Goal: Information Seeking & Learning: Learn about a topic

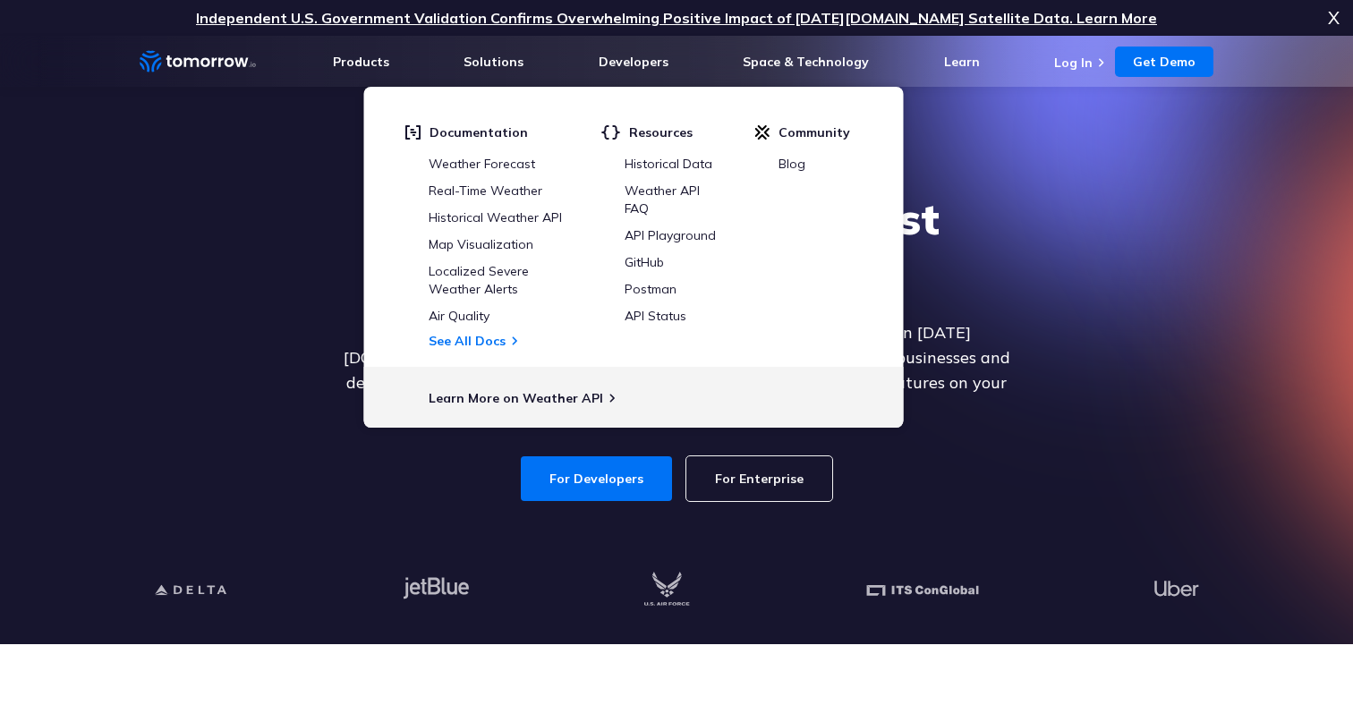
scroll to position [58, 0]
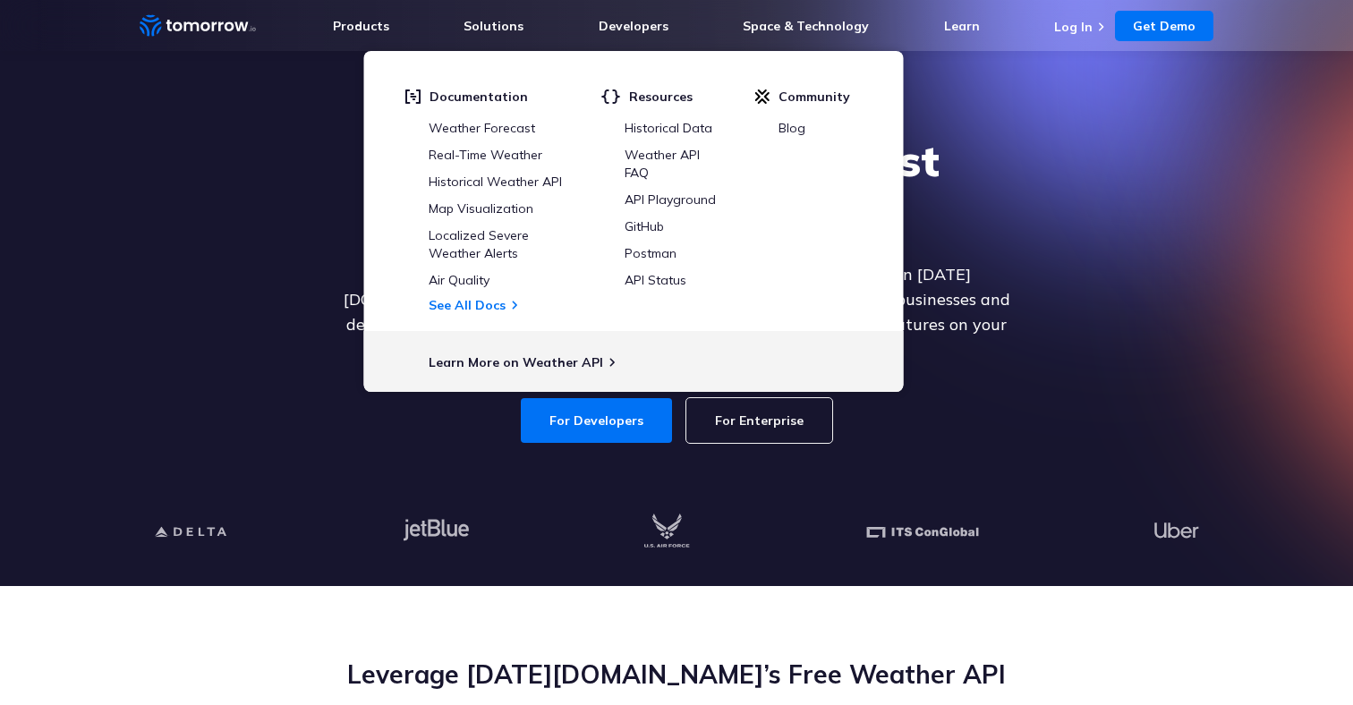
click at [1111, 220] on div "Explore the World’s Best Weather API Get reliable and precise weather data thro…" at bounding box center [676, 288] width 1103 height 380
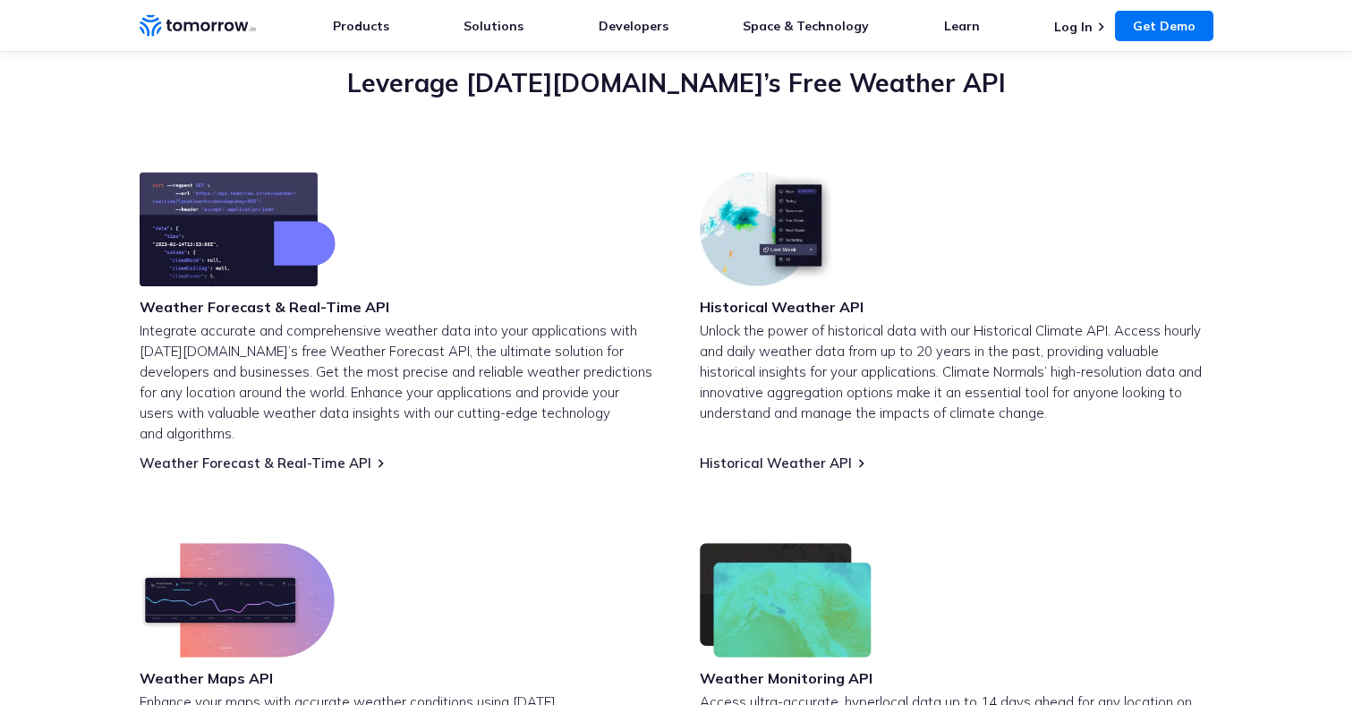
scroll to position [634, 0]
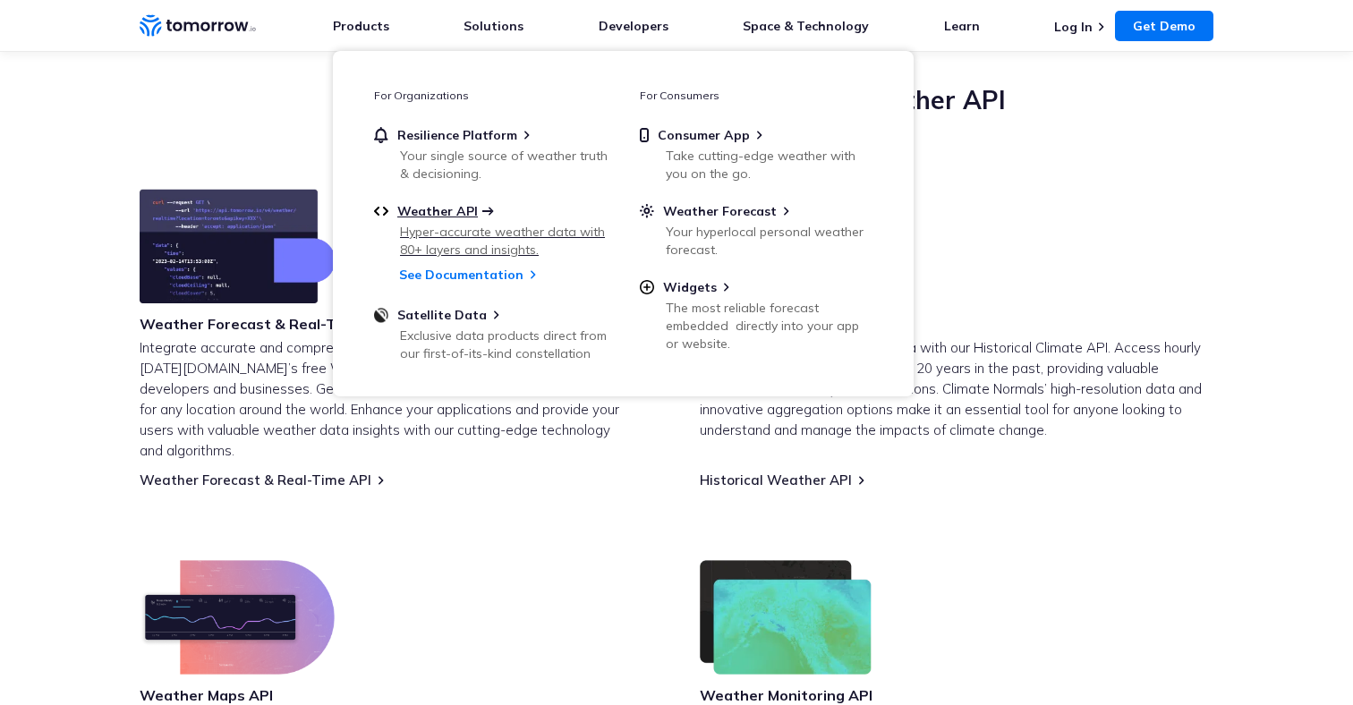
click at [446, 214] on span "Weather API" at bounding box center [437, 211] width 81 height 16
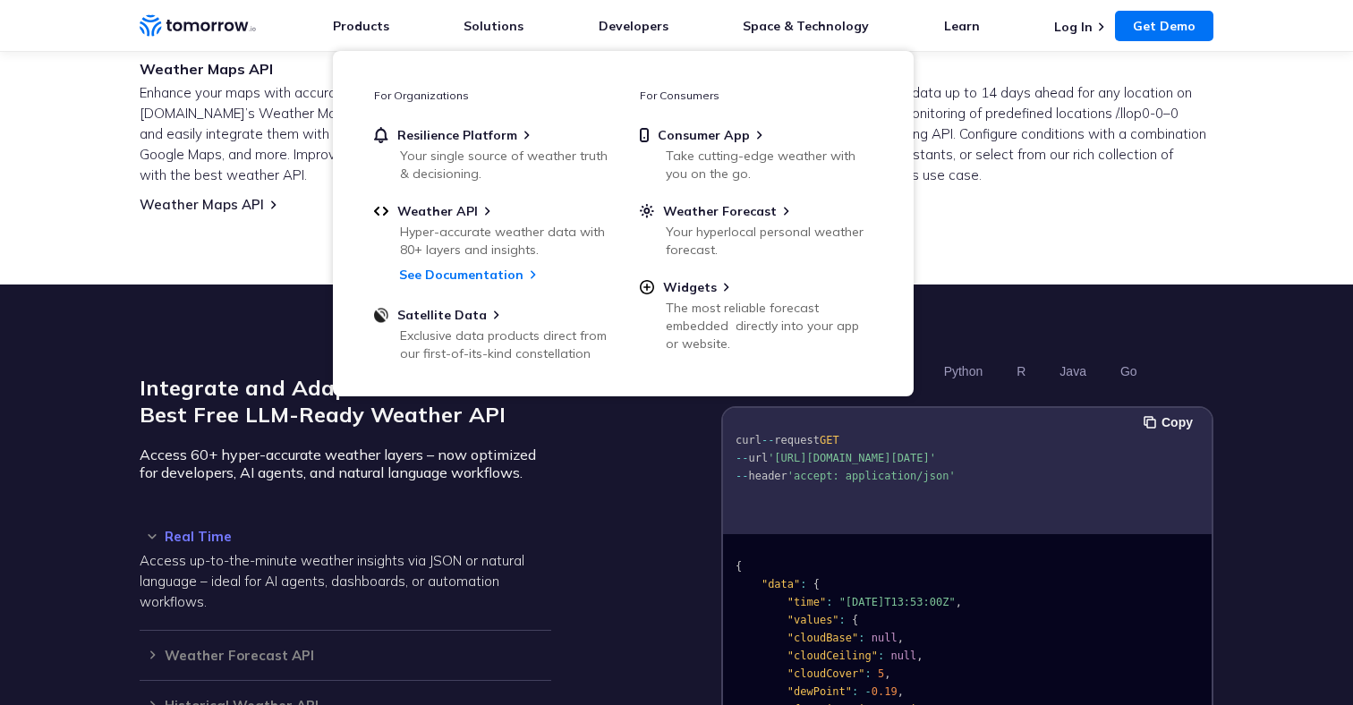
scroll to position [1300, 0]
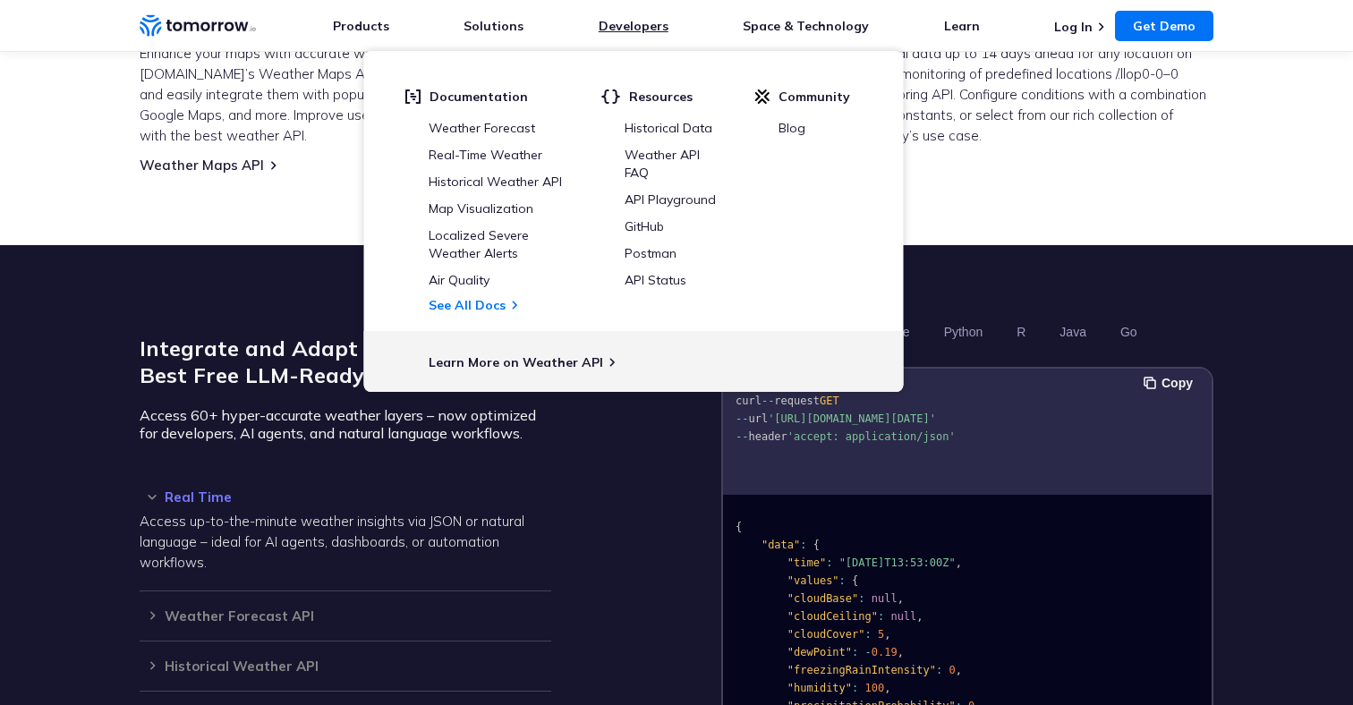
click at [658, 18] on link "Developers" at bounding box center [634, 26] width 70 height 16
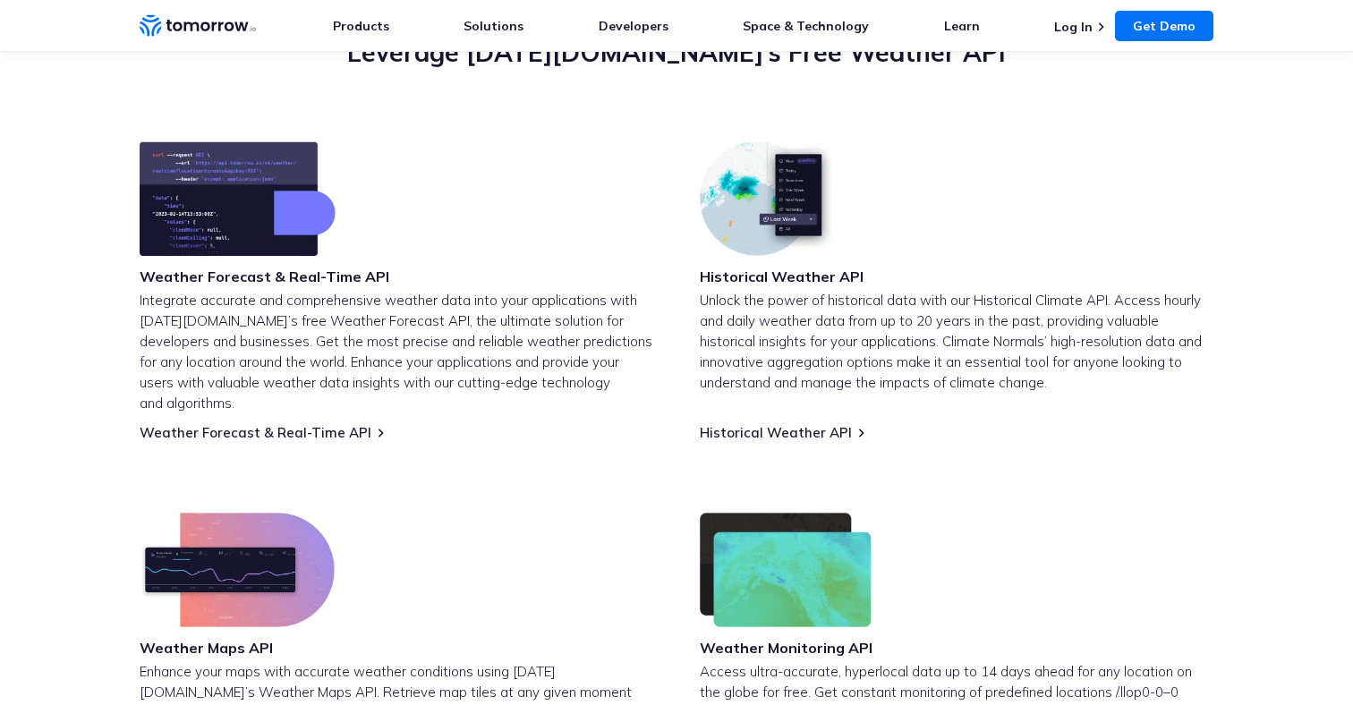
scroll to position [207, 0]
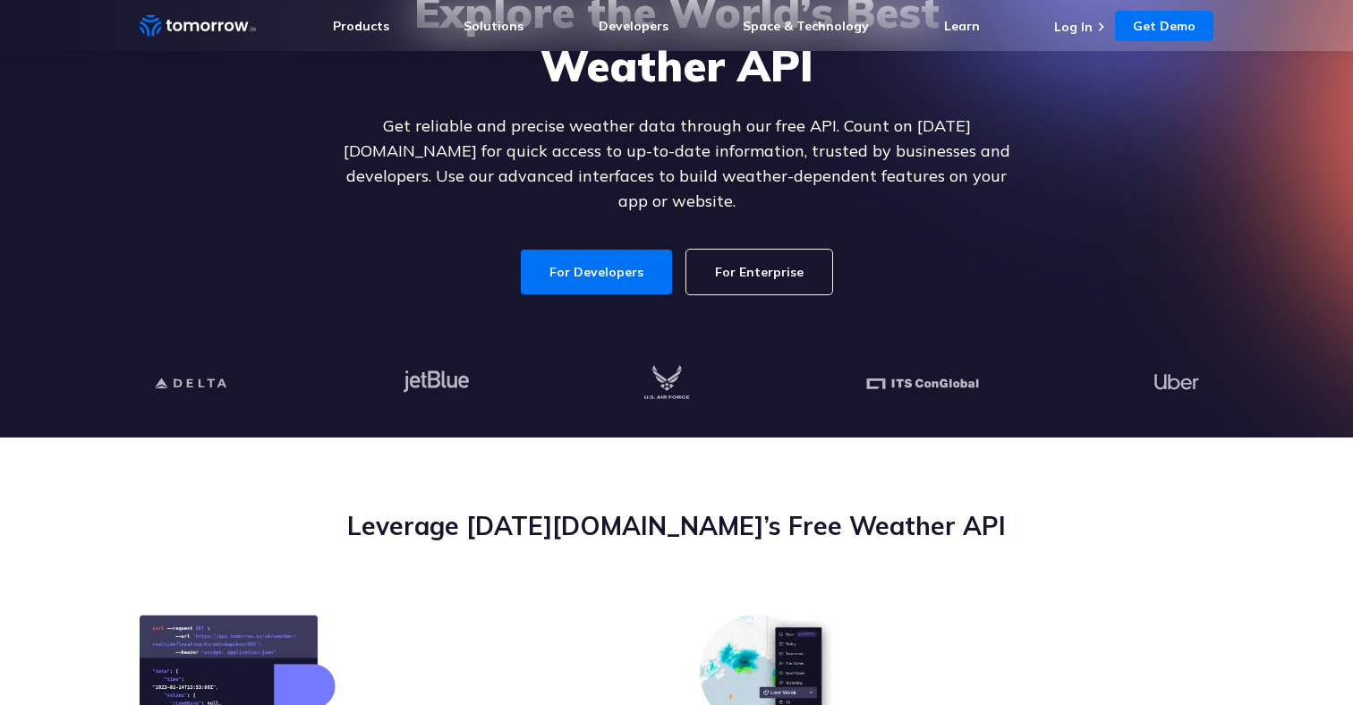
click at [770, 250] on link "For Enterprise" at bounding box center [759, 272] width 146 height 45
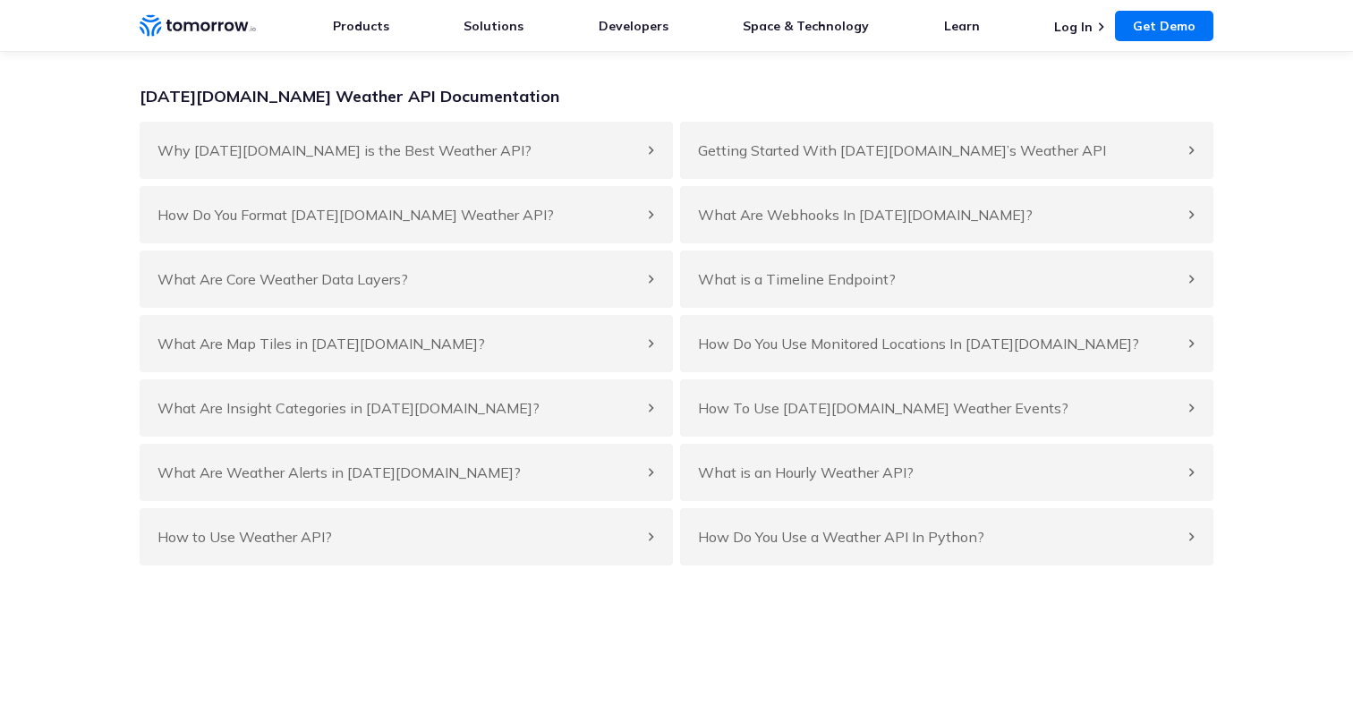
scroll to position [6822, 0]
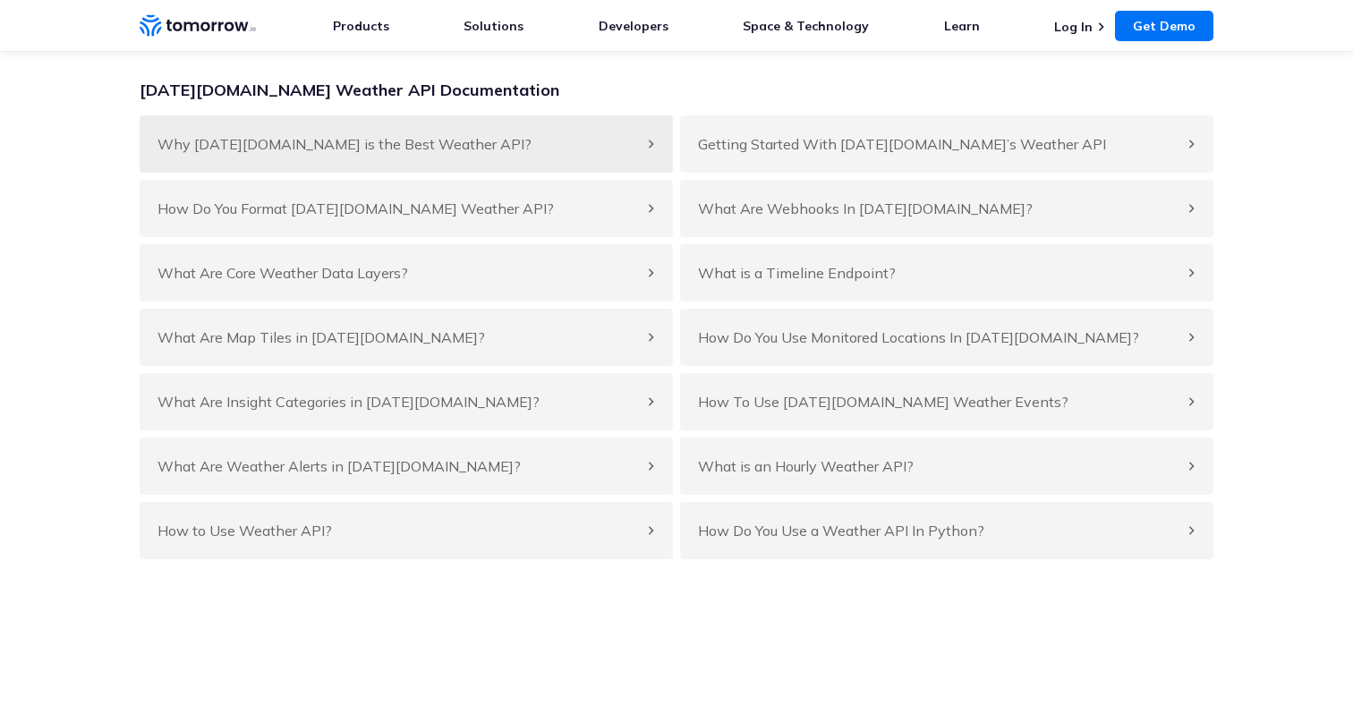
click at [404, 155] on h4 "Why Tomorrow.io is the Best Weather API?" at bounding box center [398, 143] width 480 height 21
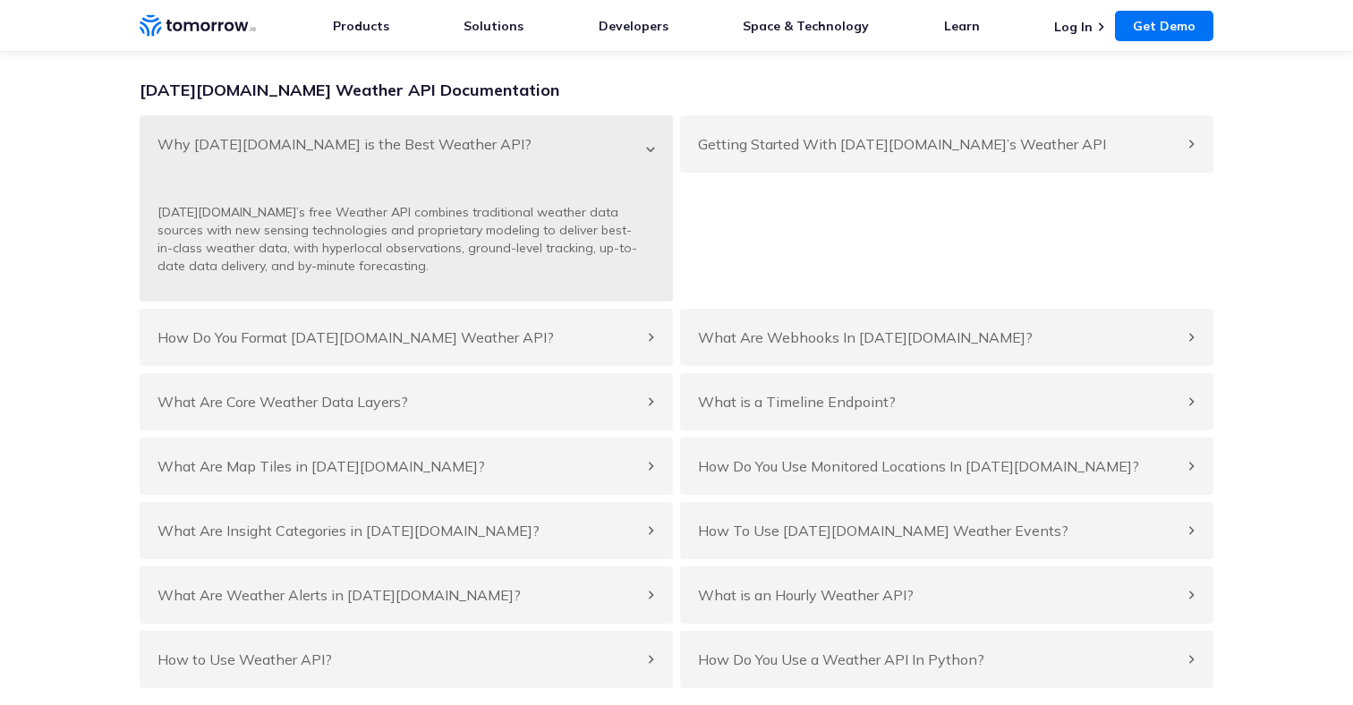
click at [404, 155] on h4 "Why Tomorrow.io is the Best Weather API?" at bounding box center [398, 143] width 480 height 21
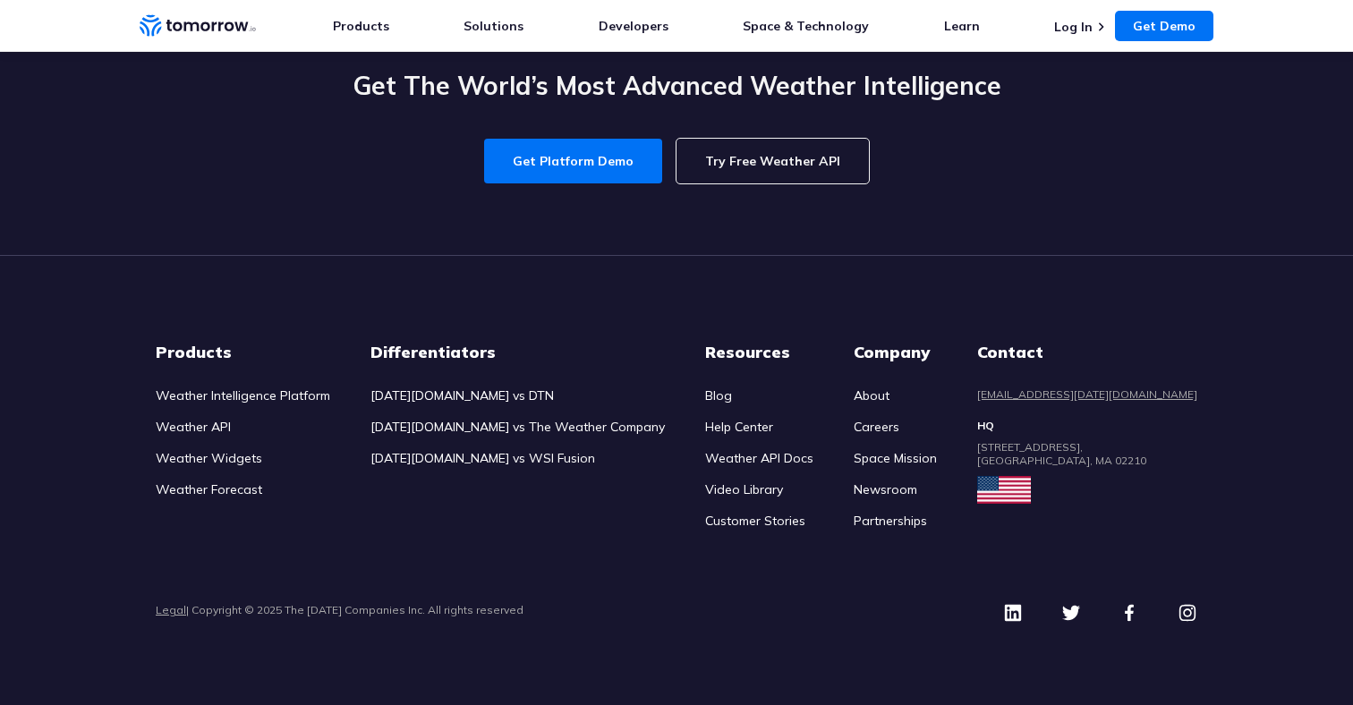
scroll to position [8209, 0]
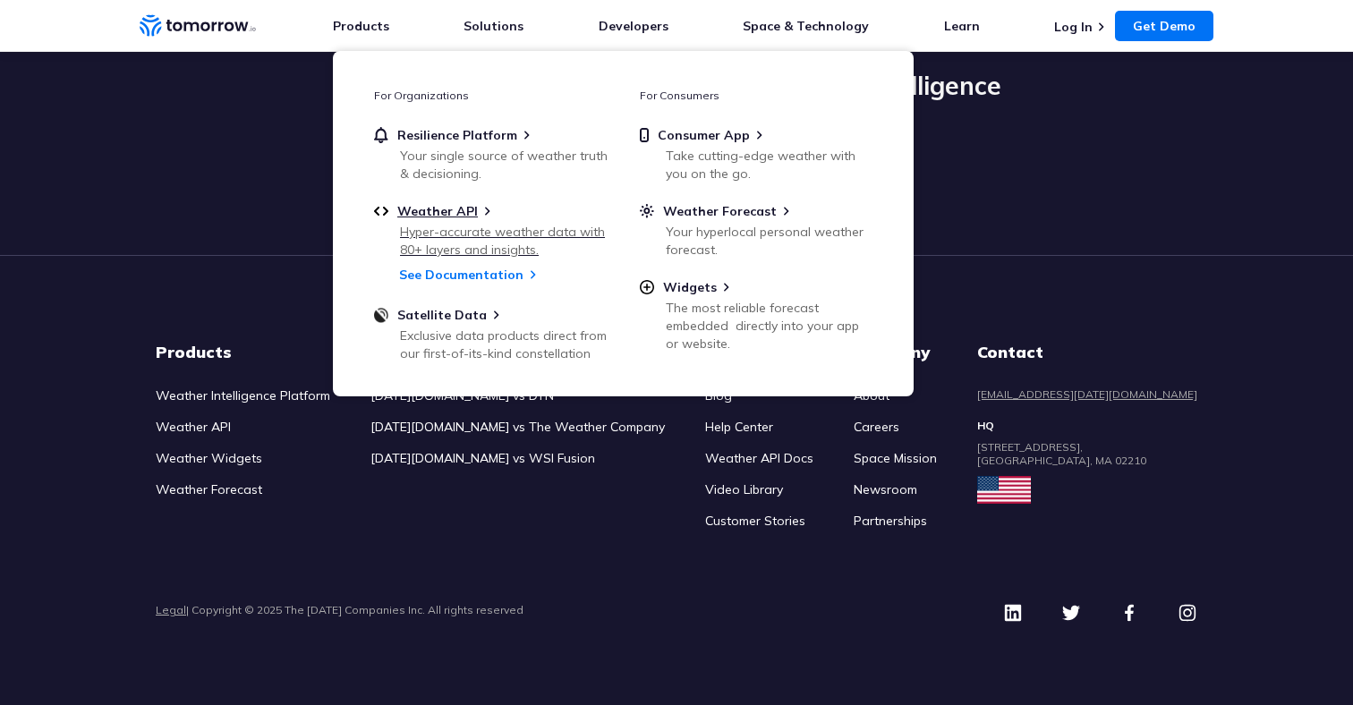
click at [463, 223] on div "Hyper-accurate weather data with 80+ layers and insights." at bounding box center [504, 241] width 209 height 36
click at [697, 216] on span "Weather Forecast" at bounding box center [720, 211] width 114 height 16
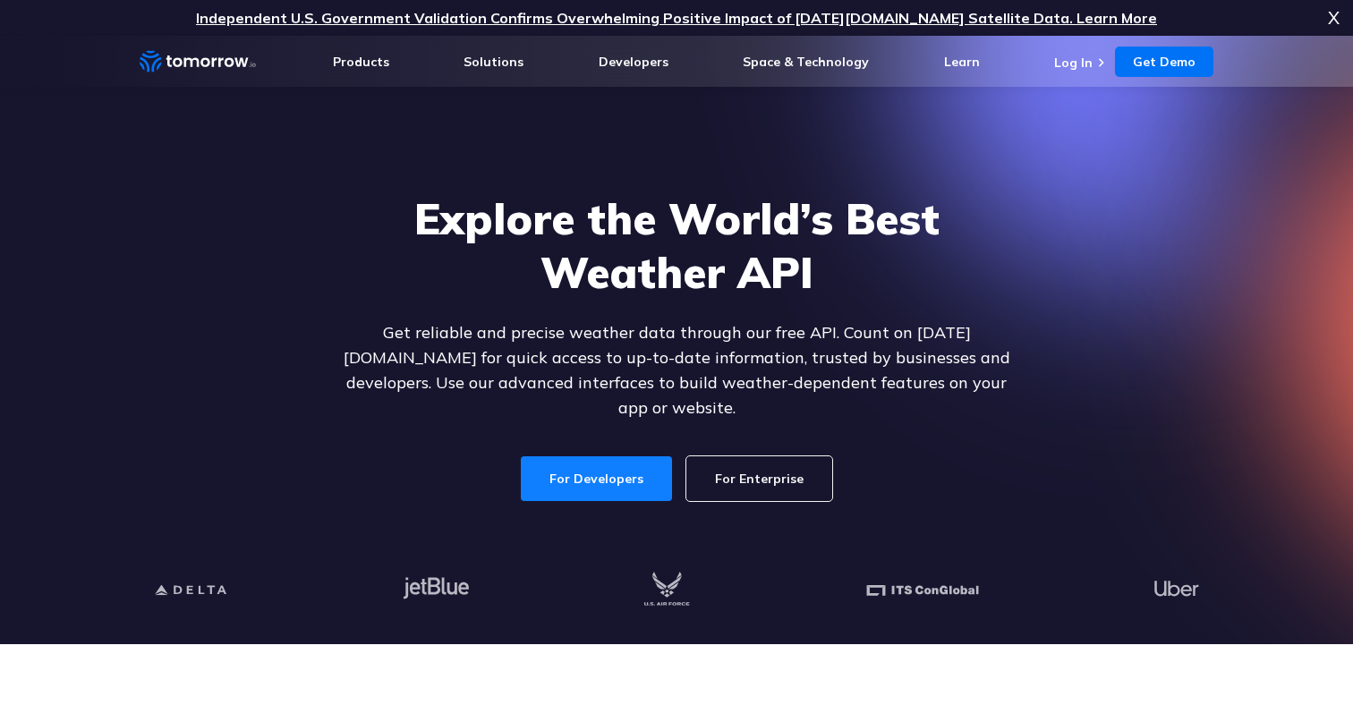
click at [630, 475] on link "For Developers" at bounding box center [596, 478] width 151 height 45
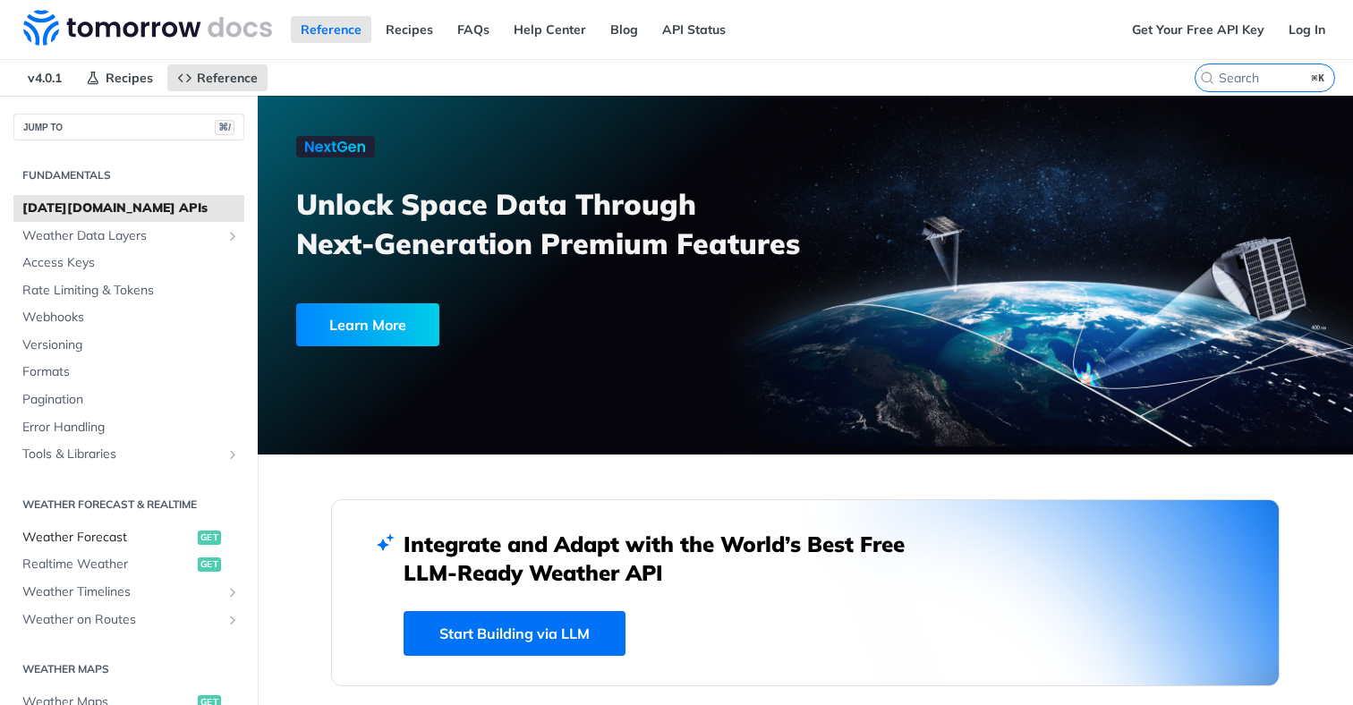
click at [101, 538] on span "Weather Forecast" at bounding box center [107, 538] width 171 height 18
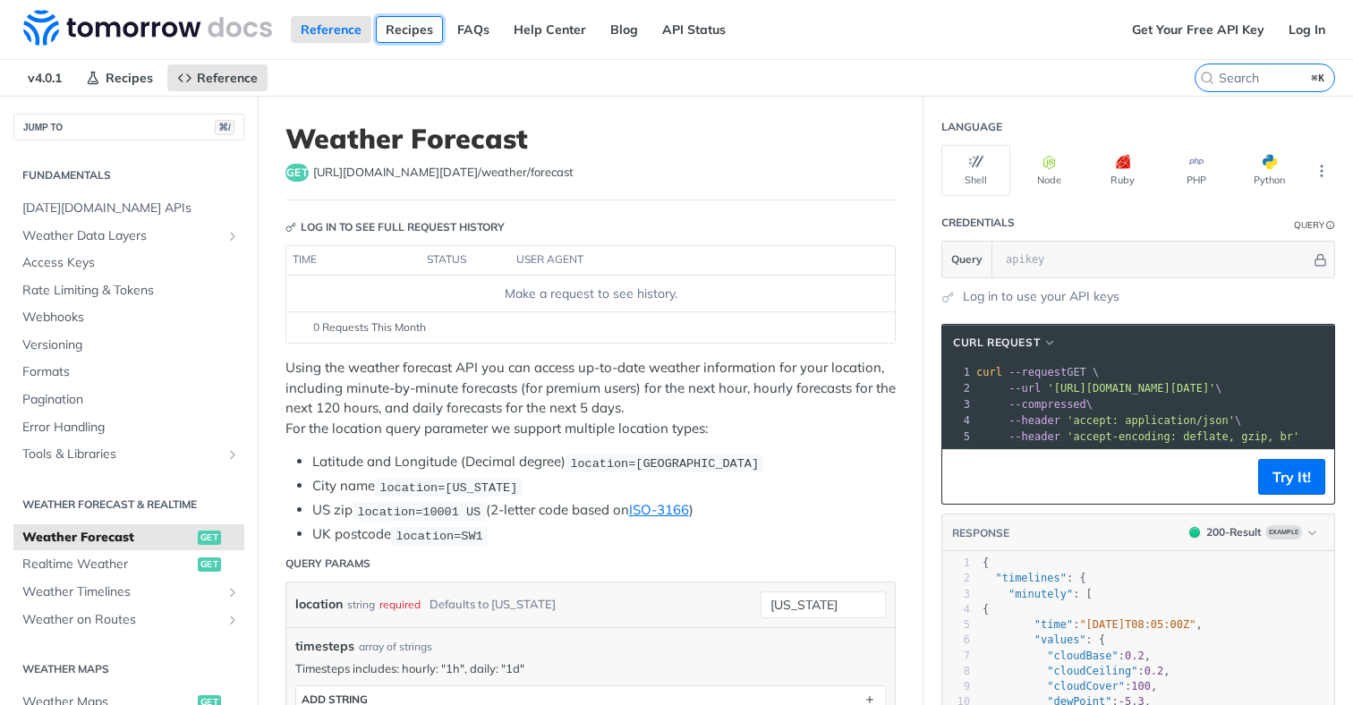
click at [403, 32] on link "Recipes" at bounding box center [409, 29] width 67 height 27
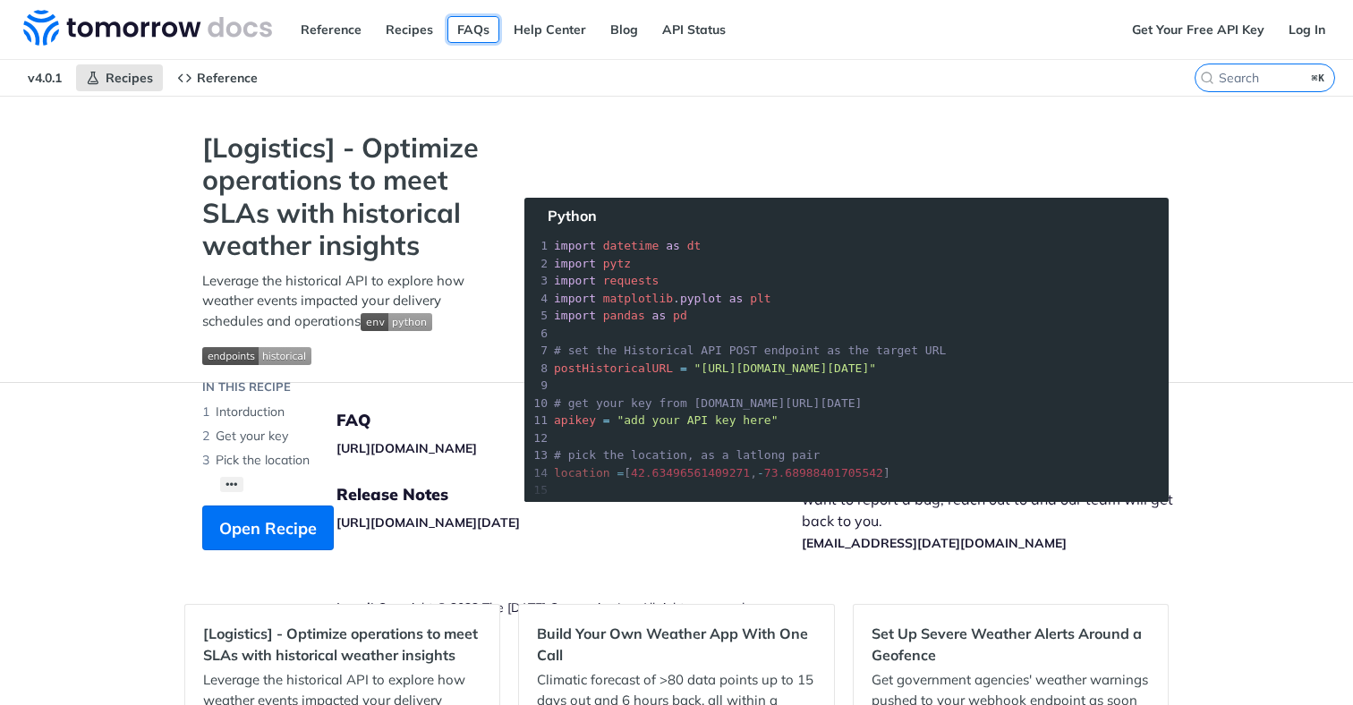
click at [468, 31] on link "FAQs" at bounding box center [473, 29] width 52 height 27
